Goal: Find specific page/section: Find specific page/section

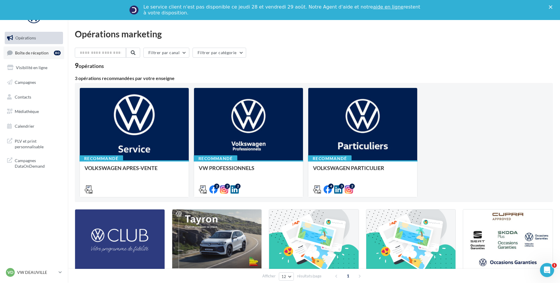
click at [56, 53] on div "80" at bounding box center [57, 53] width 7 height 5
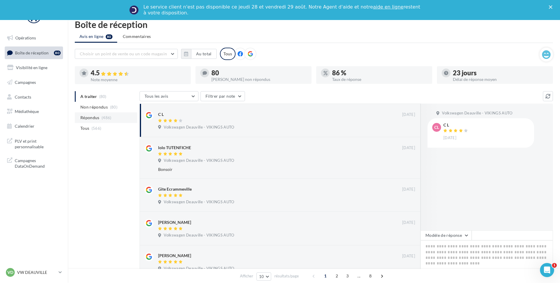
click at [101, 114] on li "Répondus (486)" at bounding box center [106, 117] width 62 height 11
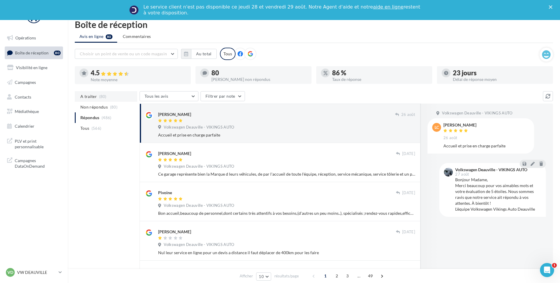
click at [100, 99] on span "(80)" at bounding box center [102, 96] width 7 height 5
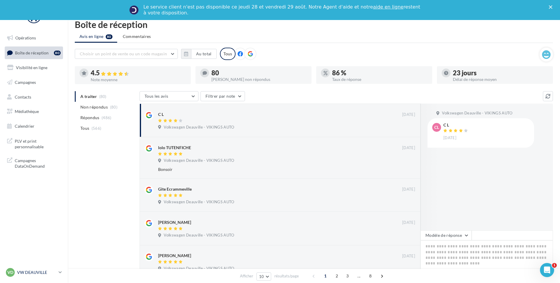
click at [41, 275] on p "VW DEAUVILLE" at bounding box center [36, 272] width 39 height 6
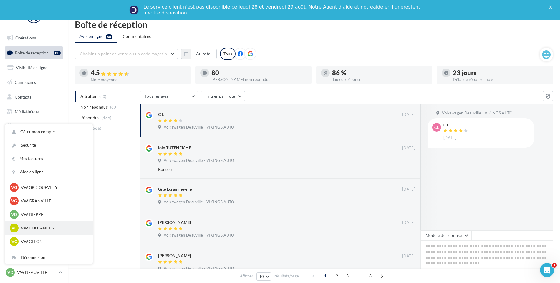
scroll to position [101, 0]
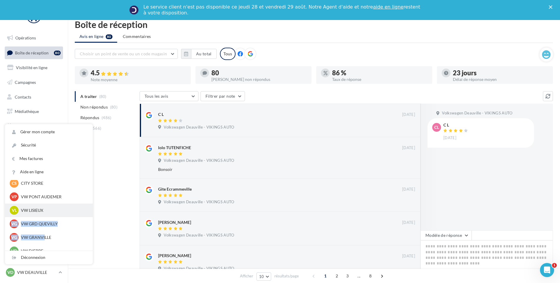
drag, startPoint x: 45, startPoint y: 236, endPoint x: 47, endPoint y: 216, distance: 19.6
click at [47, 216] on div "VD VW DEAUVILLE vw-touq-vau VB VW BERNAY vw-ber-vau VY VW YVETOT vw-yve-vau VC …" at bounding box center [49, 209] width 88 height 260
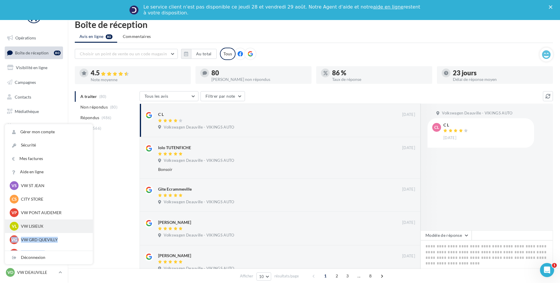
scroll to position [42, 0]
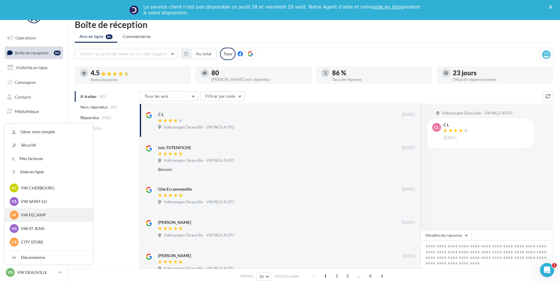
click at [36, 212] on div "VF VW FECAMP vw-stl-vau" at bounding box center [49, 215] width 78 height 9
